Goal: Task Accomplishment & Management: Manage account settings

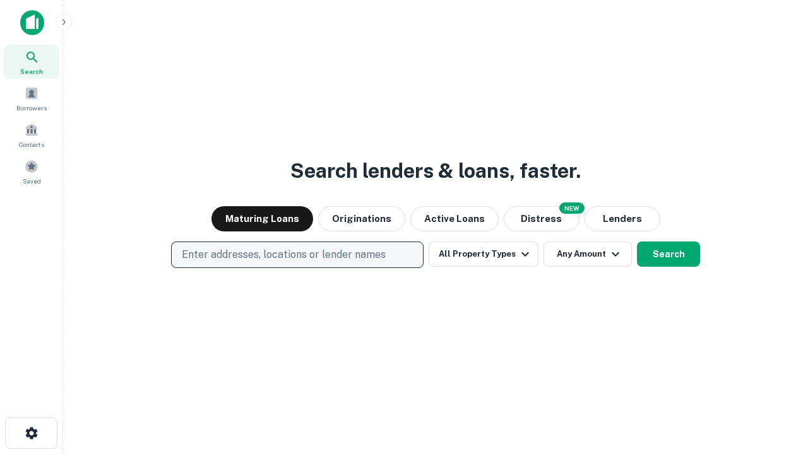
click at [297, 255] on p "Enter addresses, locations or lender names" at bounding box center [284, 254] width 204 height 15
type input "**********"
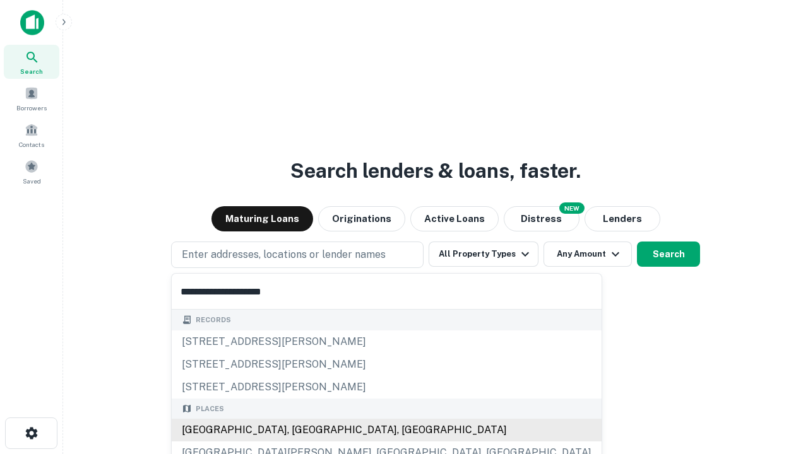
click at [302, 430] on div "Santa Monica, CA, USA" at bounding box center [387, 430] width 430 height 23
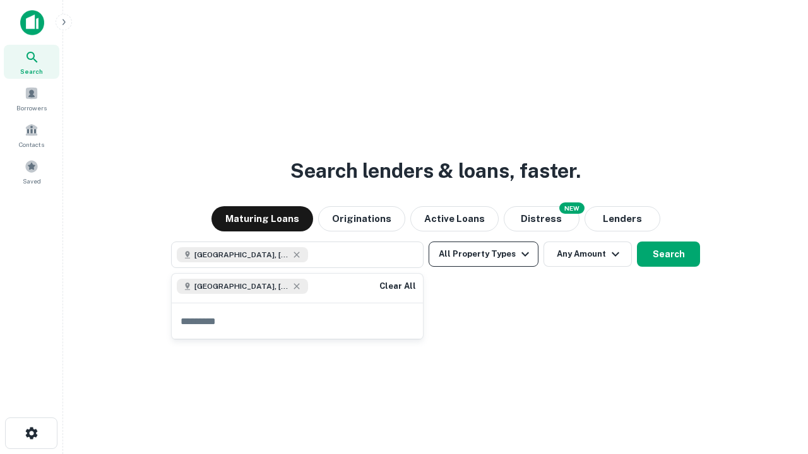
click at [483, 254] on button "All Property Types" at bounding box center [483, 254] width 110 height 25
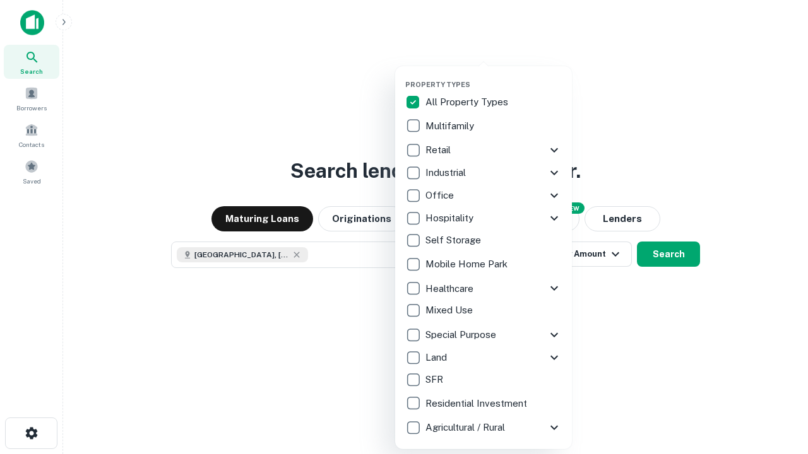
click at [493, 76] on button "button" at bounding box center [493, 76] width 177 height 1
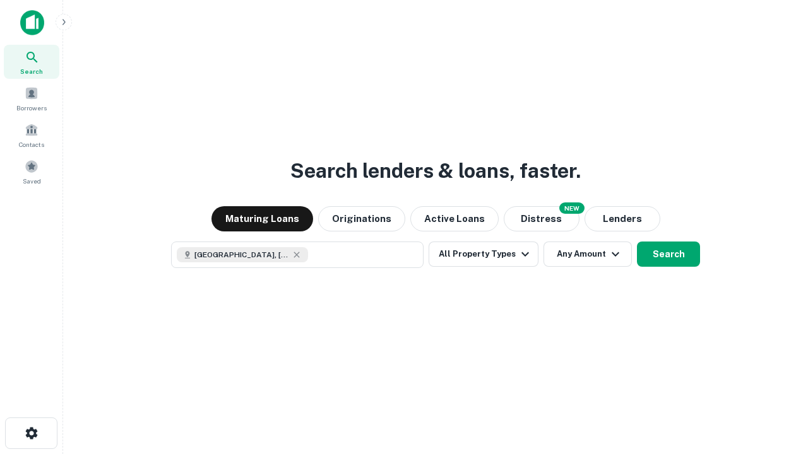
scroll to position [20, 0]
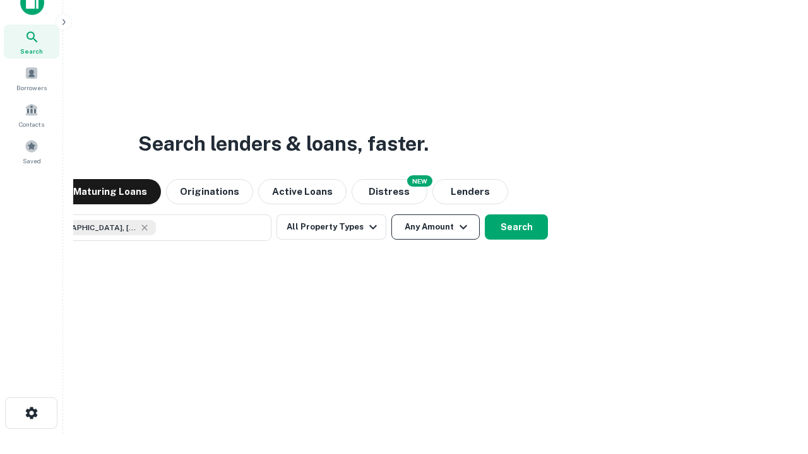
click at [391, 215] on button "Any Amount" at bounding box center [435, 227] width 88 height 25
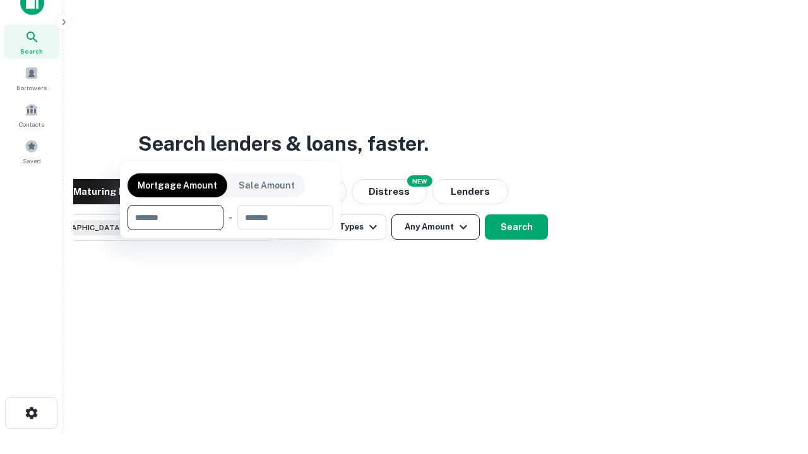
scroll to position [91, 357]
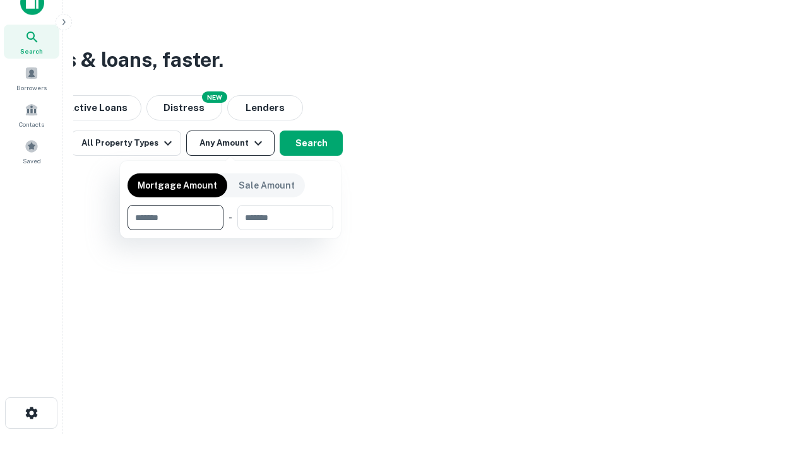
type input "*******"
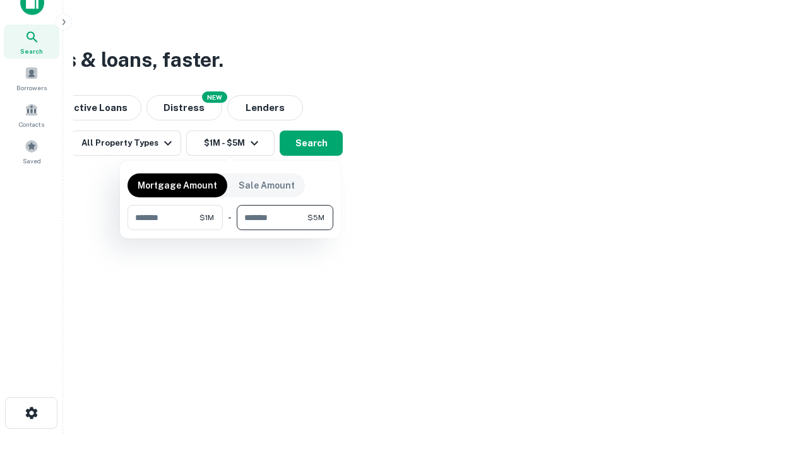
type input "*******"
click at [230, 230] on button "button" at bounding box center [230, 230] width 206 height 1
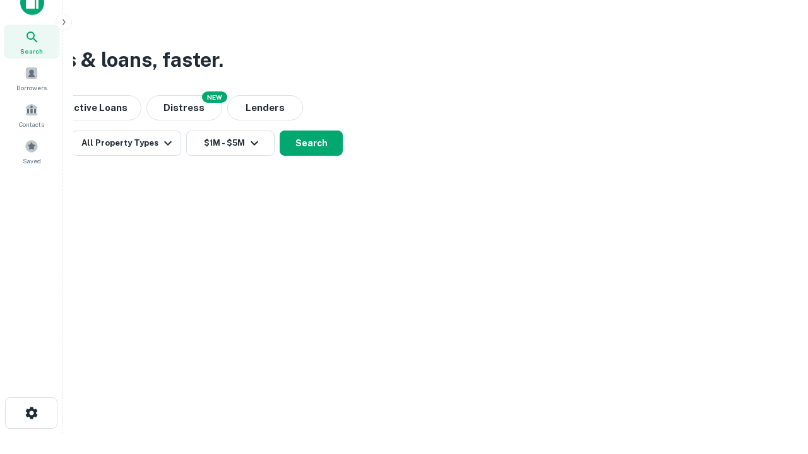
scroll to position [20, 0]
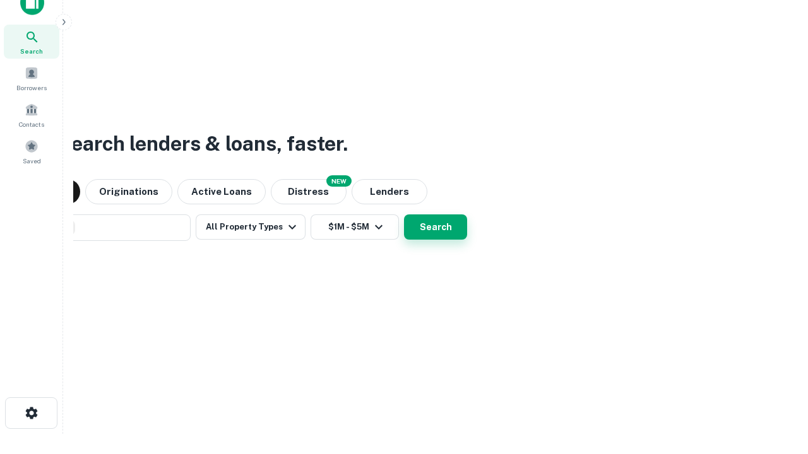
click at [404, 215] on button "Search" at bounding box center [435, 227] width 63 height 25
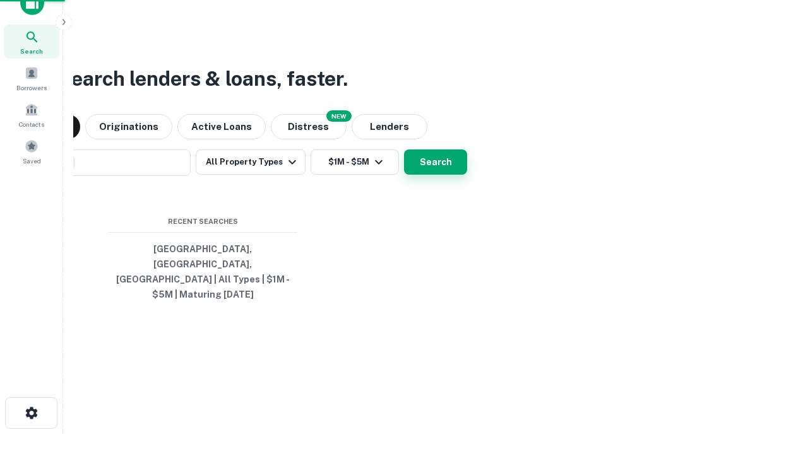
scroll to position [41, 357]
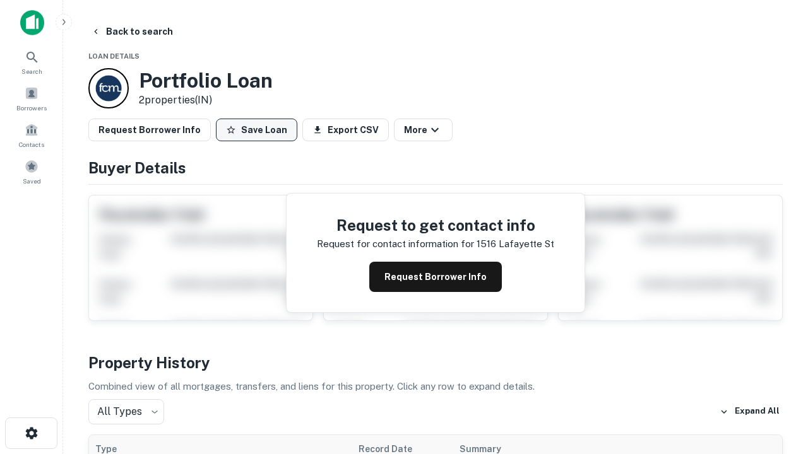
click at [256, 130] on button "Save Loan" at bounding box center [256, 130] width 81 height 23
click at [259, 130] on button "Save Loan" at bounding box center [256, 130] width 81 height 23
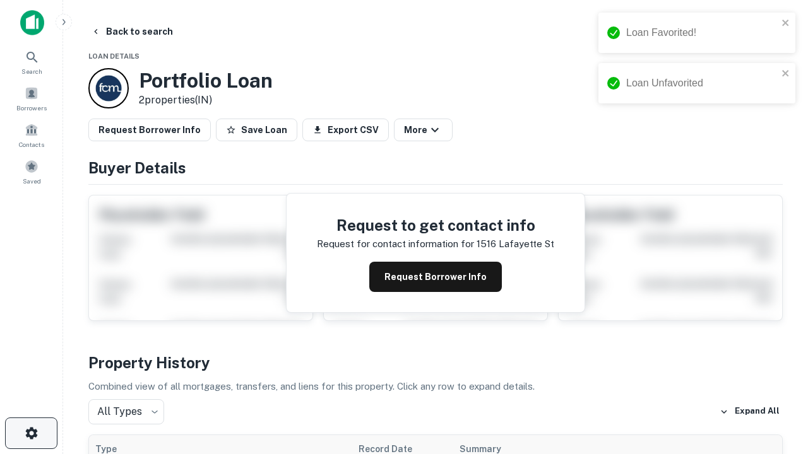
click at [31, 433] on icon "button" at bounding box center [31, 433] width 15 height 15
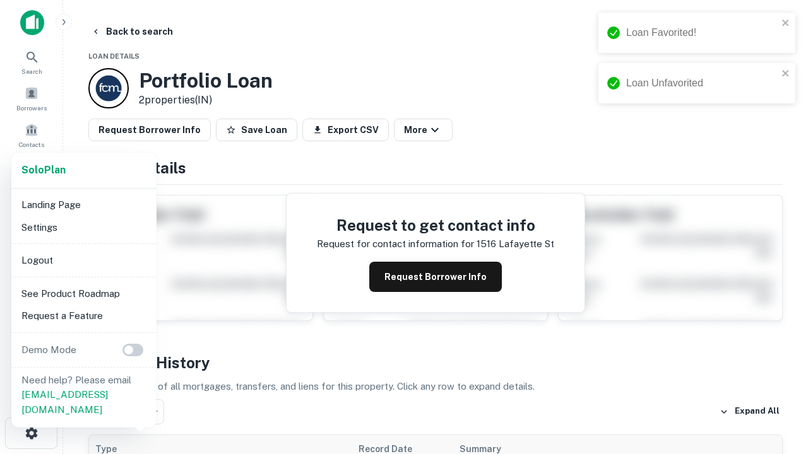
click at [83, 260] on li "Logout" at bounding box center [83, 260] width 135 height 23
